Goal: Information Seeking & Learning: Learn about a topic

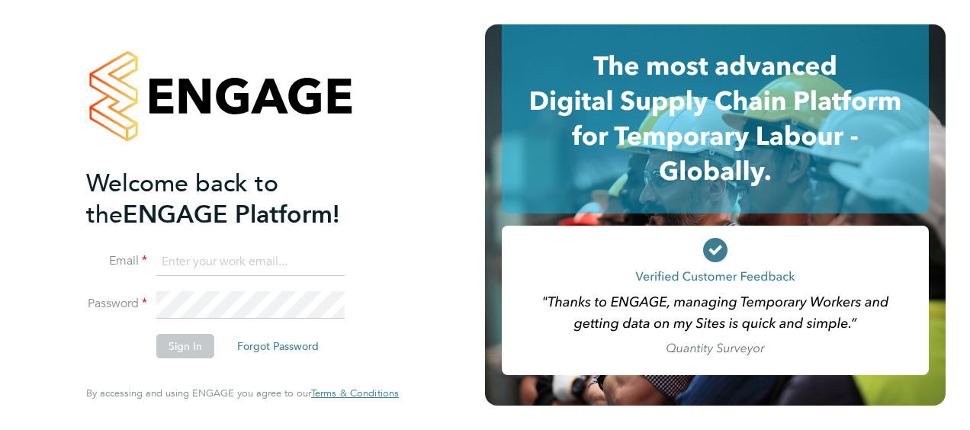
type input "chloe.taquin@thornbaker.co.uk"
click at [174, 346] on button "Sign In" at bounding box center [185, 346] width 58 height 24
click at [174, 346] on div "Sorry, we are having problems connecting to our services." at bounding box center [242, 215] width 485 height 430
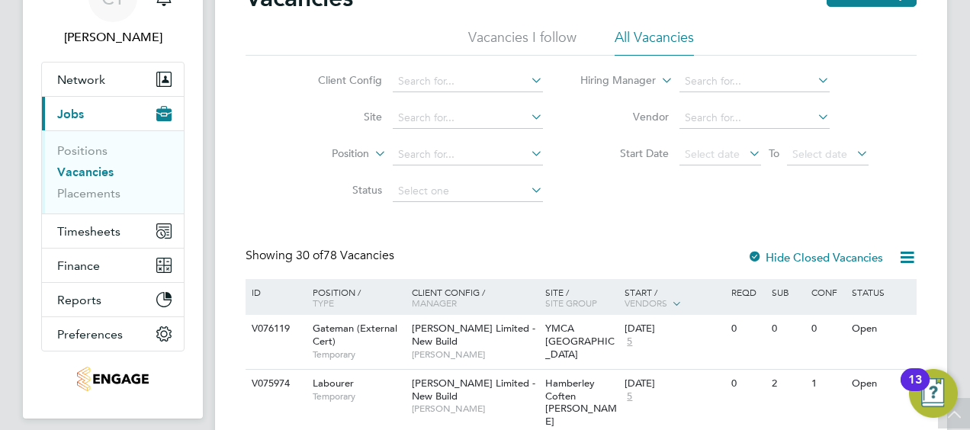
scroll to position [83, 0]
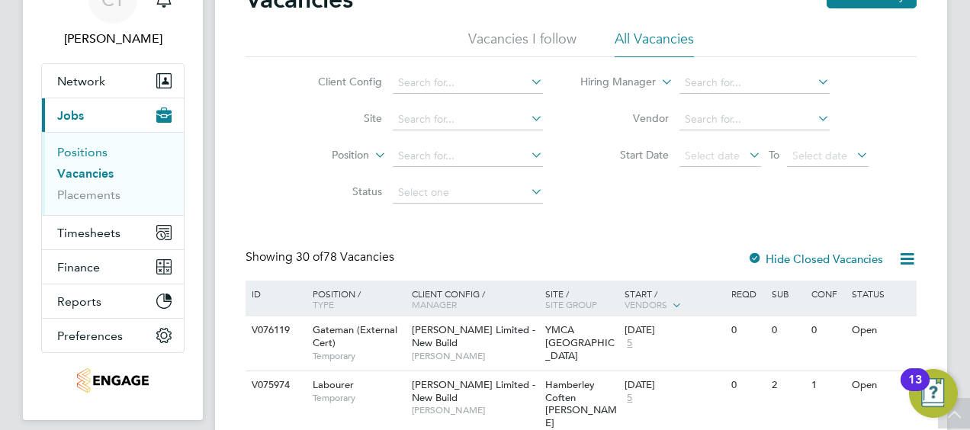
click at [76, 149] on link "Positions" at bounding box center [82, 152] width 50 height 14
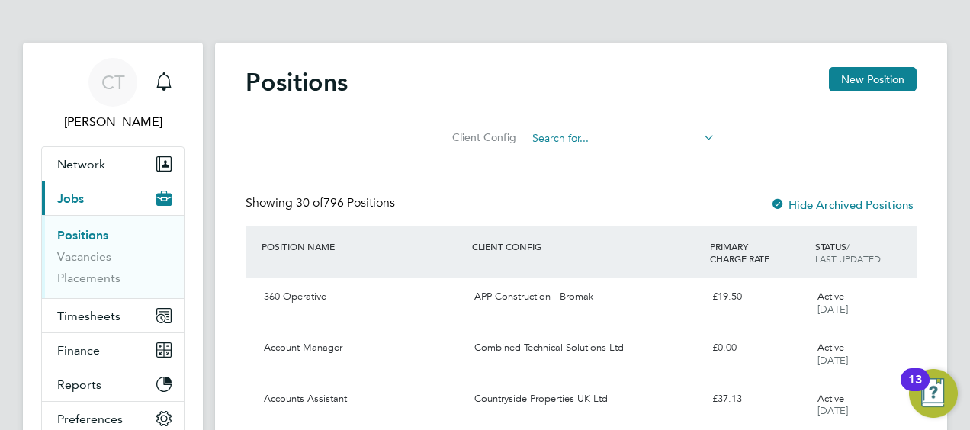
click at [569, 139] on input at bounding box center [621, 138] width 188 height 21
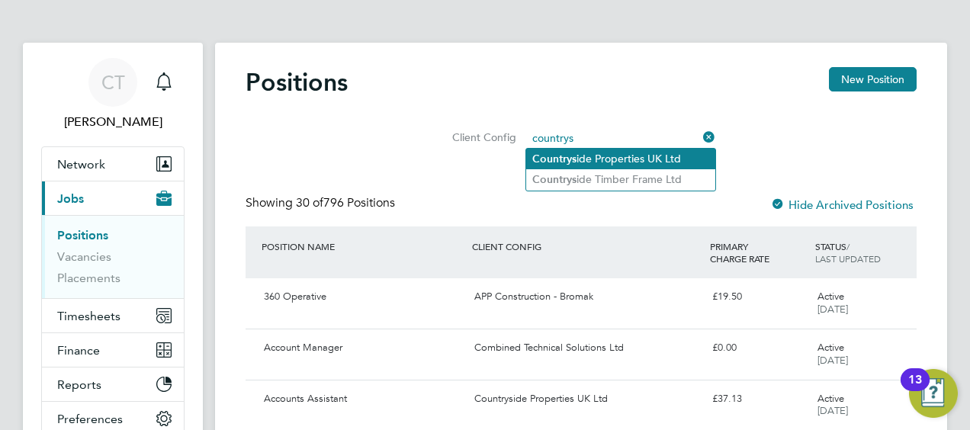
click at [589, 151] on li "Countrys ide Properties UK Ltd" at bounding box center [620, 159] width 189 height 21
type input "Countryside Properties UK Ltd"
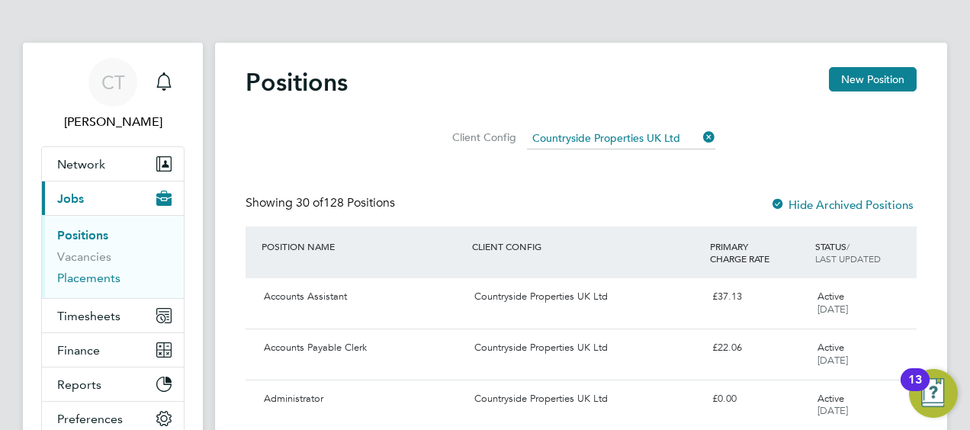
click at [85, 279] on link "Placements" at bounding box center [88, 278] width 63 height 14
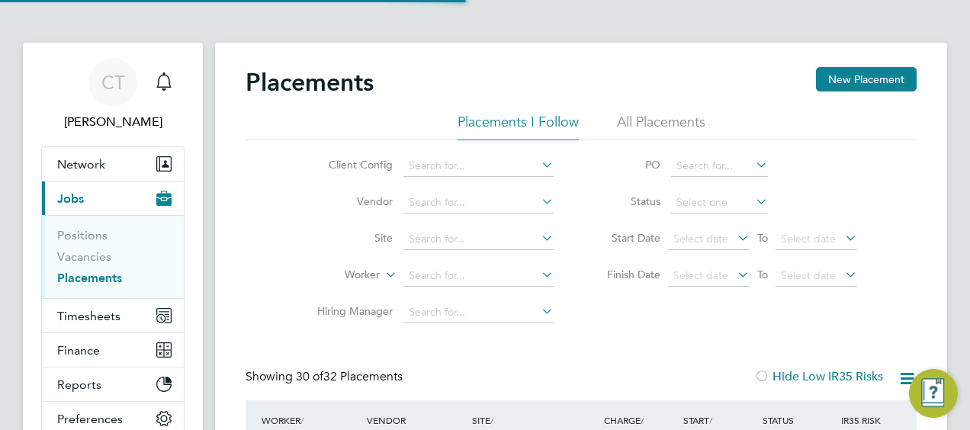
click at [77, 264] on li "Vacancies" at bounding box center [114, 259] width 114 height 21
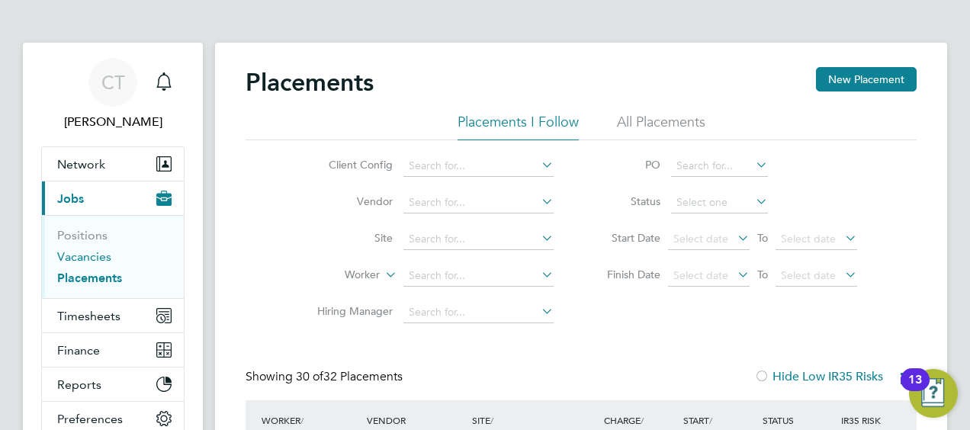
click at [73, 261] on link "Vacancies" at bounding box center [84, 256] width 54 height 14
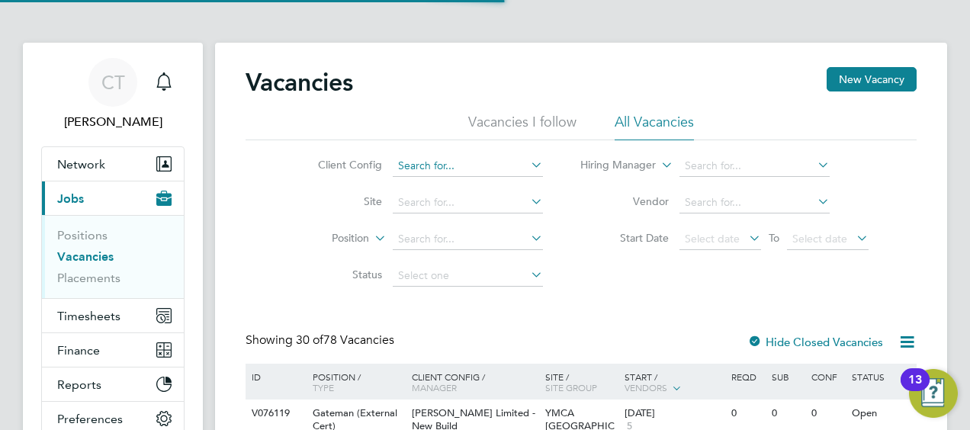
click at [432, 162] on input at bounding box center [468, 166] width 150 height 21
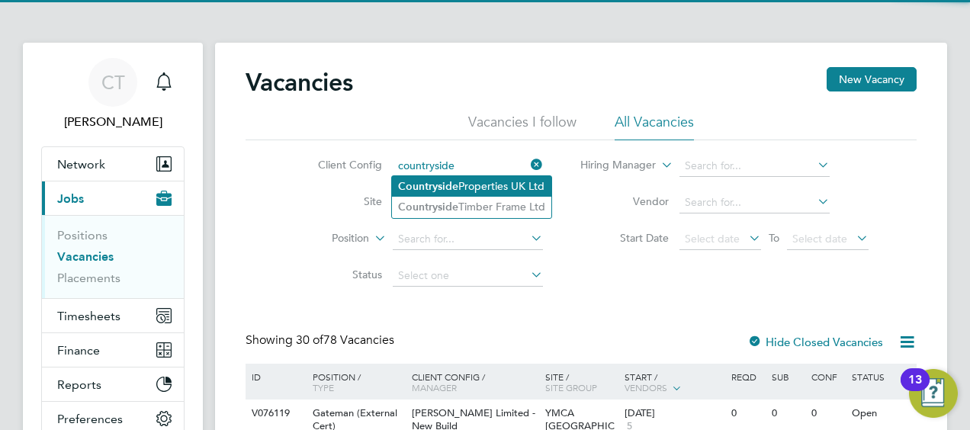
type input "countryside"
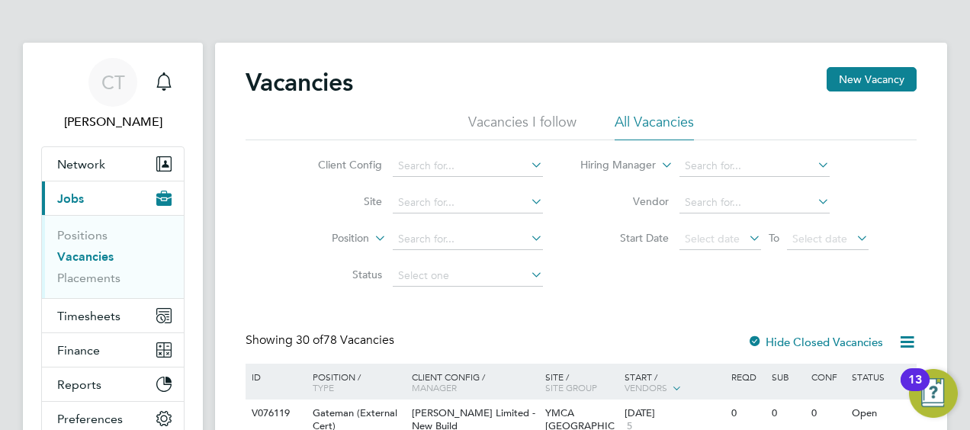
click at [453, 159] on input at bounding box center [468, 166] width 150 height 21
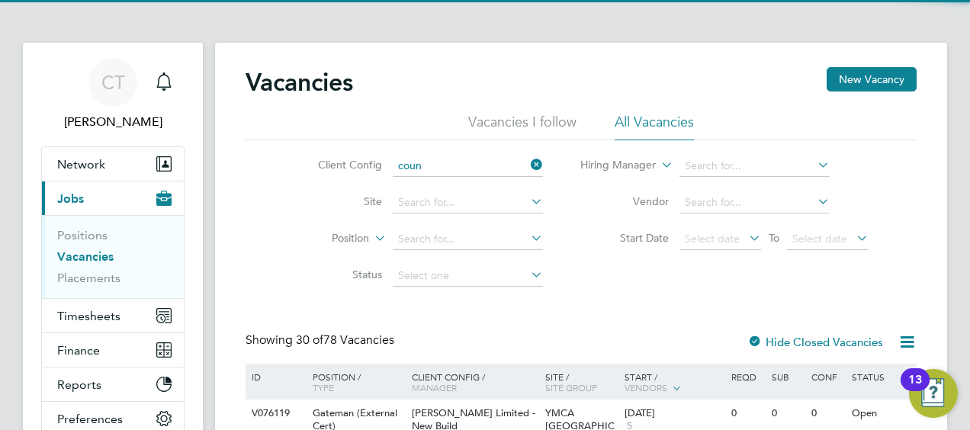
click at [473, 186] on li "Coun tryside Properties UK Ltd" at bounding box center [473, 186] width 162 height 21
type input "Countryside Properties UK Ltd"
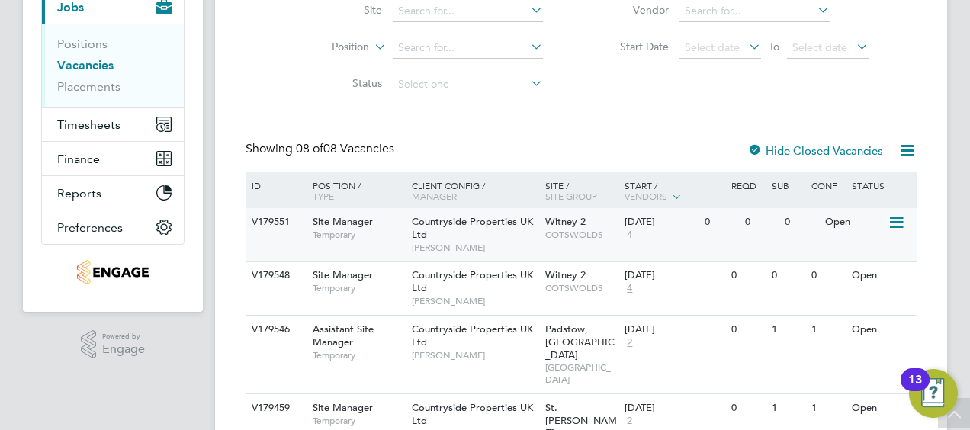
click at [537, 246] on span "[PERSON_NAME]" at bounding box center [475, 248] width 126 height 12
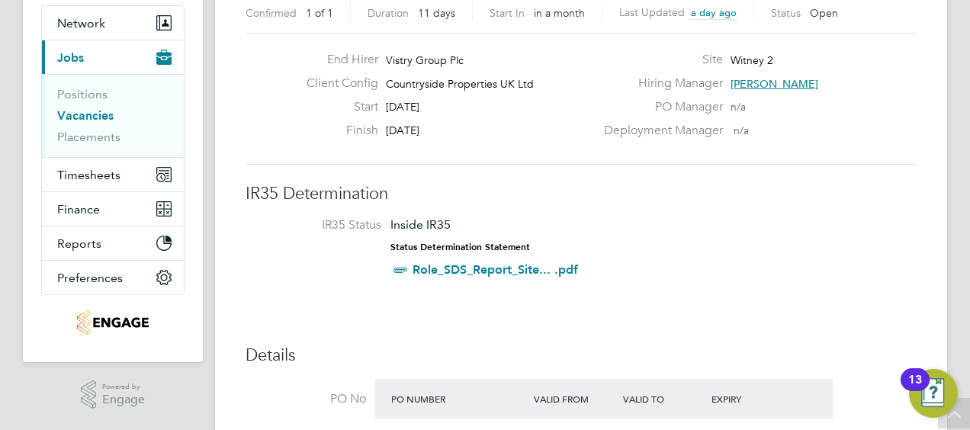
scroll to position [68, 0]
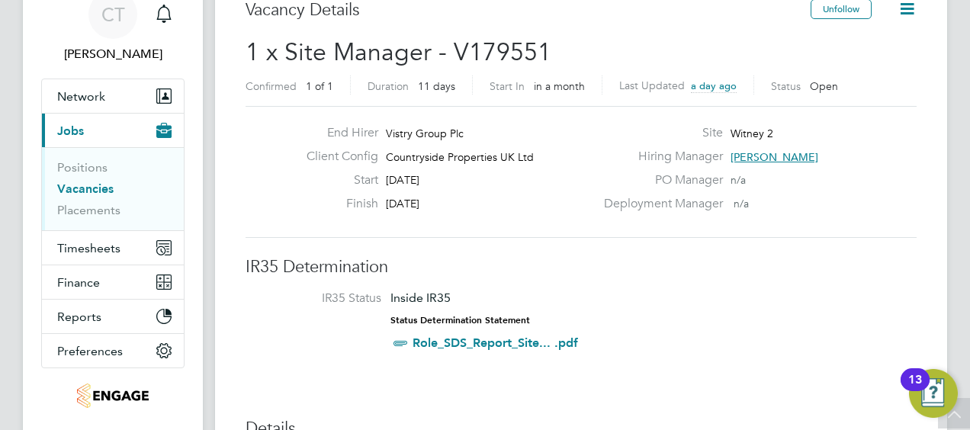
click at [781, 154] on span "[PERSON_NAME]" at bounding box center [774, 157] width 88 height 14
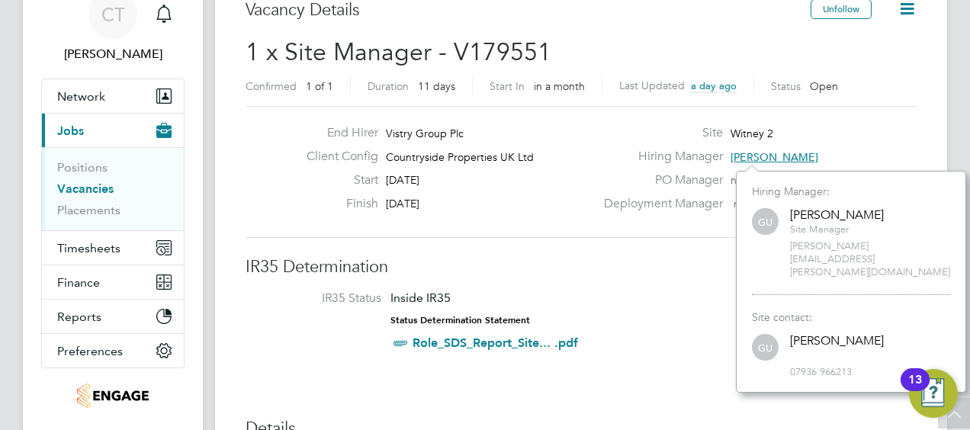
click at [618, 205] on label "Deployment Manager" at bounding box center [659, 204] width 128 height 16
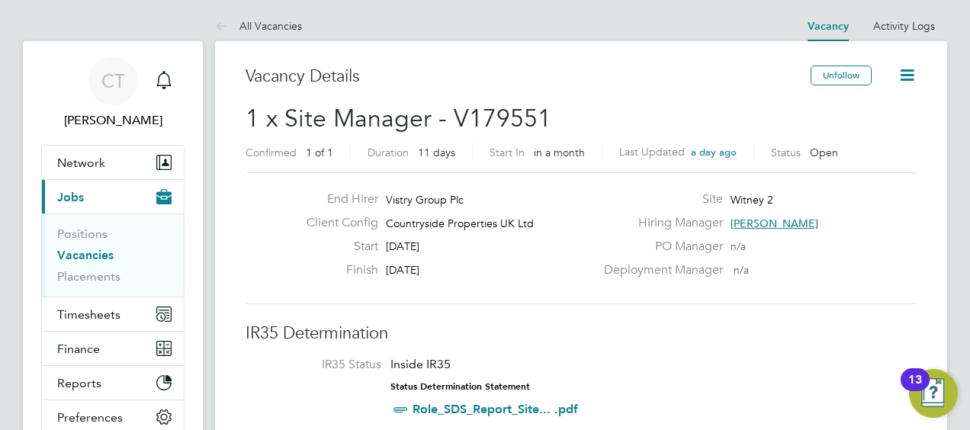
scroll to position [0, 0]
